Goal: Information Seeking & Learning: Find contact information

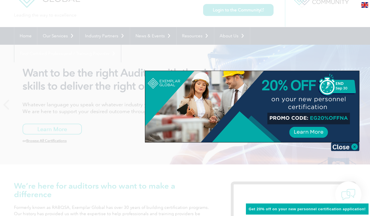
scroll to position [28, 0]
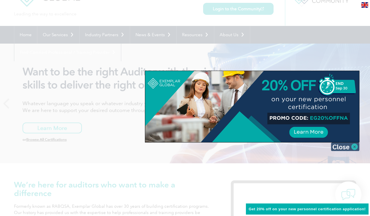
click at [344, 149] on img at bounding box center [345, 147] width 29 height 9
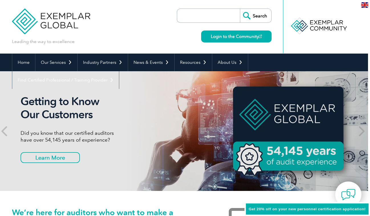
scroll to position [0, 2]
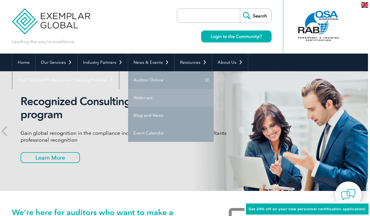
click at [145, 100] on link "Webinars" at bounding box center [171, 98] width 86 height 18
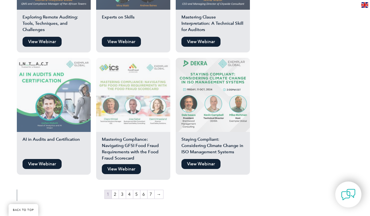
scroll to position [951, 0]
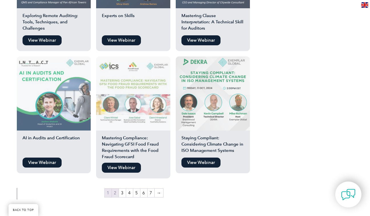
click at [117, 189] on link "2" at bounding box center [115, 193] width 7 height 9
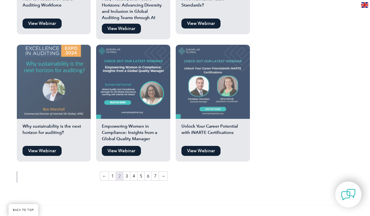
scroll to position [969, 0]
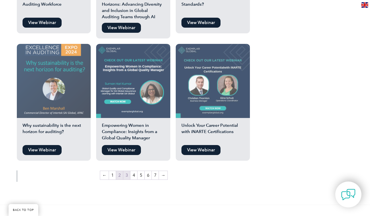
click at [127, 171] on link "3" at bounding box center [126, 175] width 7 height 9
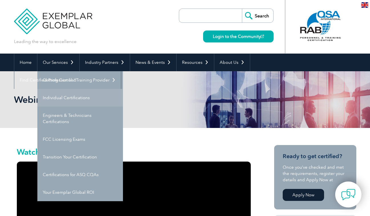
click at [73, 96] on link "Individual Certifications" at bounding box center [80, 98] width 86 height 18
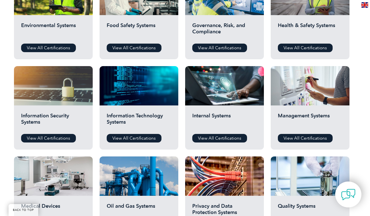
scroll to position [245, 0]
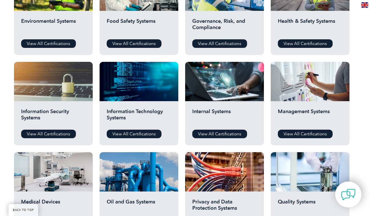
click at [66, 102] on div "Information Security Systems View All Certifications" at bounding box center [53, 123] width 79 height 44
click at [58, 136] on link "View All Certifications" at bounding box center [48, 134] width 55 height 9
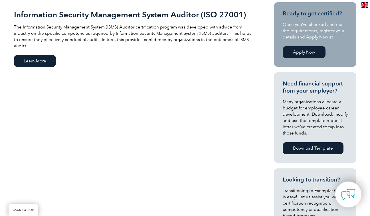
scroll to position [143, 0]
click at [46, 57] on span "Learn More" at bounding box center [35, 61] width 42 height 12
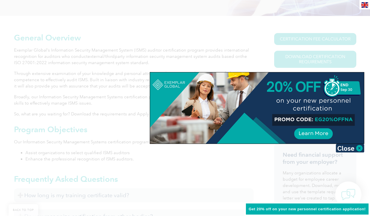
scroll to position [125, 0]
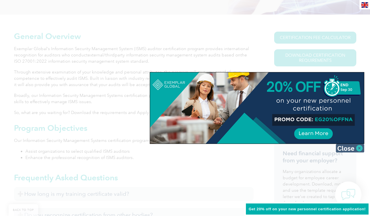
click at [344, 149] on img at bounding box center [350, 148] width 29 height 9
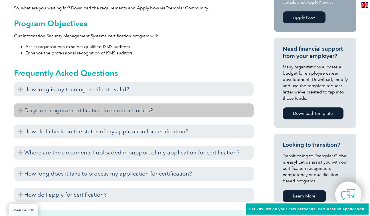
scroll to position [239, 0]
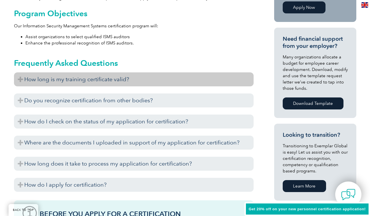
click at [142, 78] on h3 "How long is my training certificate valid?" at bounding box center [133, 79] width 239 height 14
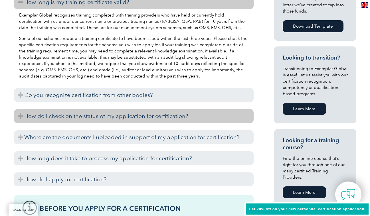
scroll to position [317, 0]
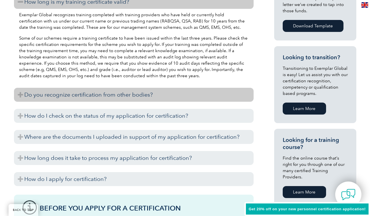
click at [148, 97] on h3 "Do you recognize certification from other bodies?" at bounding box center [133, 95] width 239 height 14
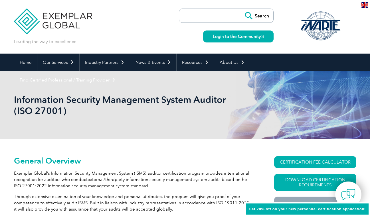
scroll to position [0, 0]
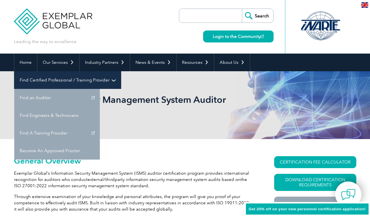
click at [121, 71] on link "Find Certified Professional / Training Provider" at bounding box center [67, 80] width 107 height 18
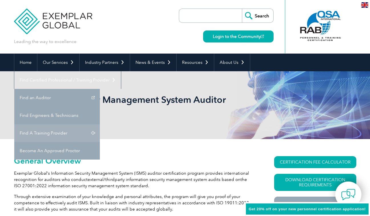
click at [100, 124] on link "Find A Training Provider" at bounding box center [57, 133] width 86 height 18
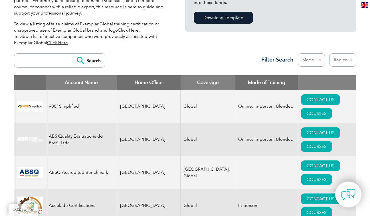
scroll to position [179, 0]
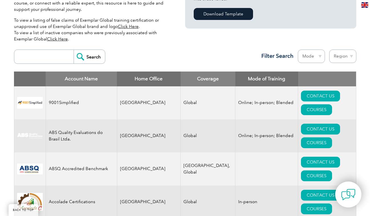
select select "[GEOGRAPHIC_DATA]"
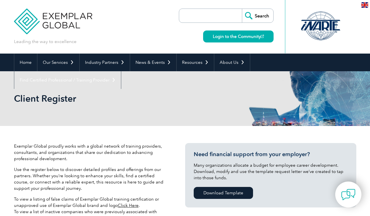
select select "[GEOGRAPHIC_DATA]"
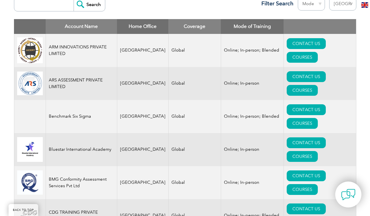
scroll to position [233, 0]
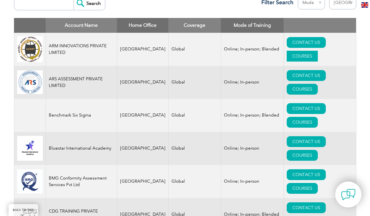
click at [318, 51] on link "COURSES" at bounding box center [302, 56] width 31 height 11
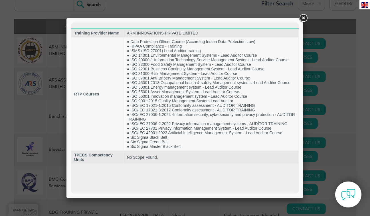
scroll to position [0, 0]
click at [303, 19] on link at bounding box center [303, 18] width 10 height 10
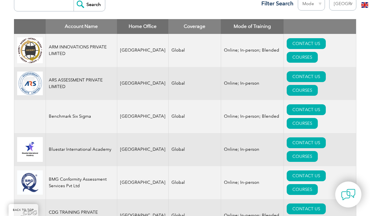
scroll to position [231, 0]
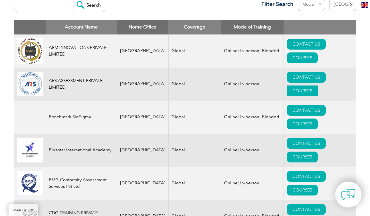
click at [318, 86] on link "COURSES" at bounding box center [302, 91] width 31 height 11
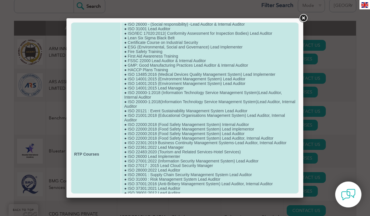
scroll to position [50, 0]
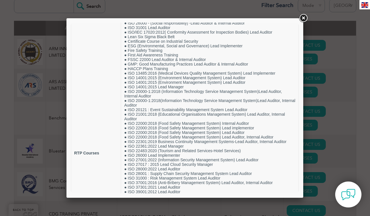
click at [302, 19] on link at bounding box center [303, 18] width 10 height 10
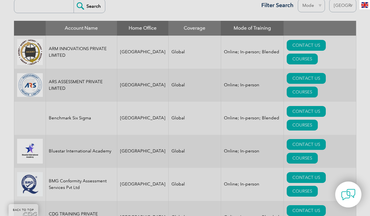
scroll to position [229, 0]
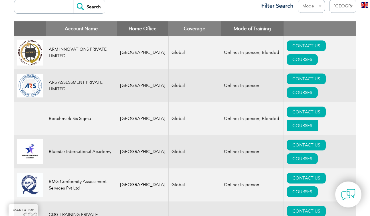
click at [318, 120] on link "COURSES" at bounding box center [302, 125] width 31 height 11
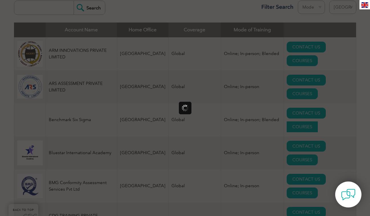
scroll to position [0, 0]
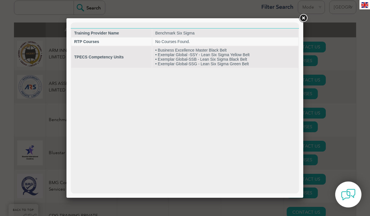
click at [302, 19] on link at bounding box center [303, 18] width 10 height 10
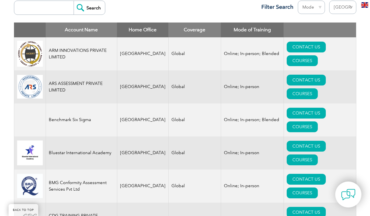
scroll to position [228, 0]
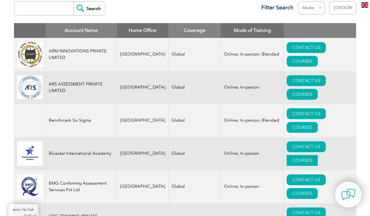
click at [318, 155] on link "COURSES" at bounding box center [302, 160] width 31 height 11
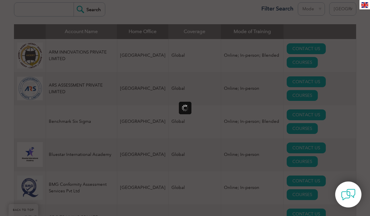
scroll to position [0, 0]
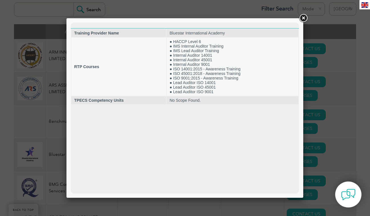
click at [302, 19] on link at bounding box center [303, 18] width 10 height 10
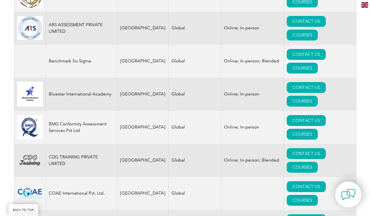
scroll to position [290, 0]
